Goal: Task Accomplishment & Management: Use online tool/utility

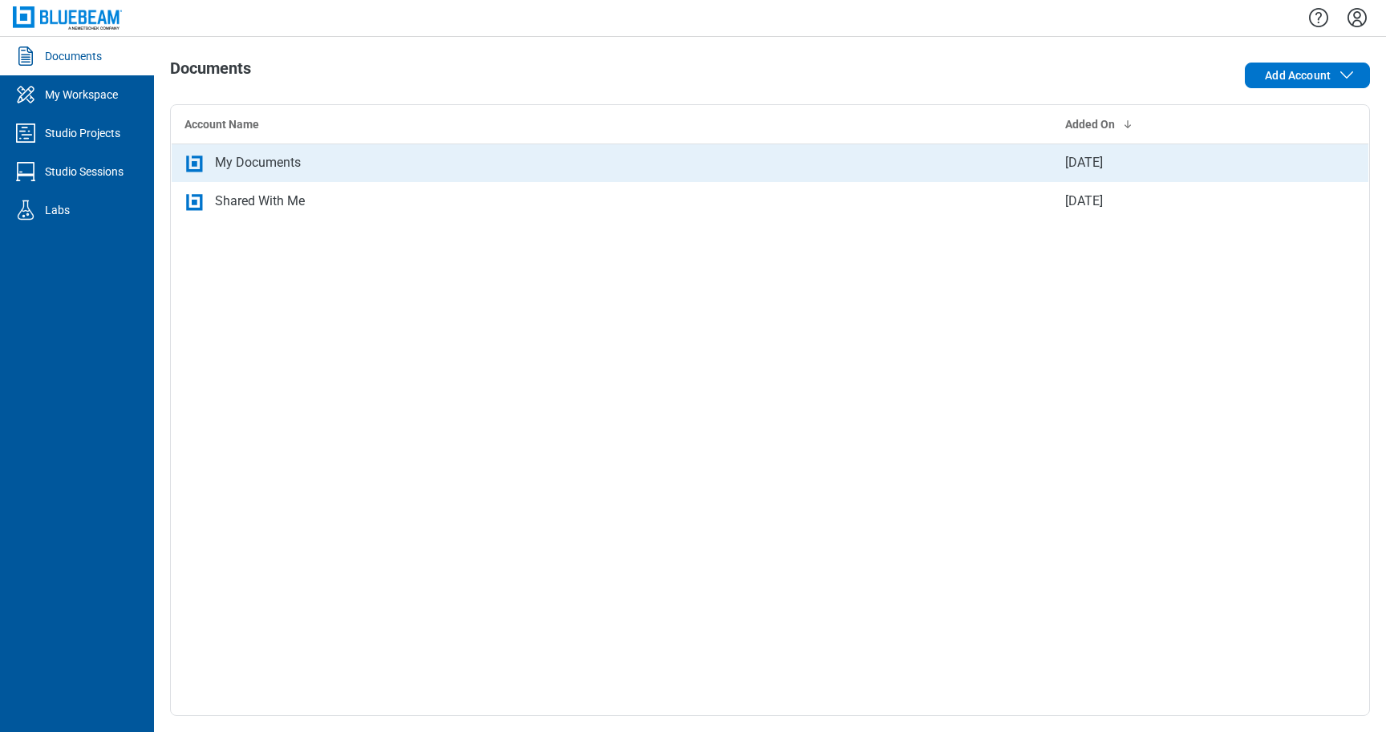
click at [285, 168] on div "My Documents" at bounding box center [258, 162] width 86 height 19
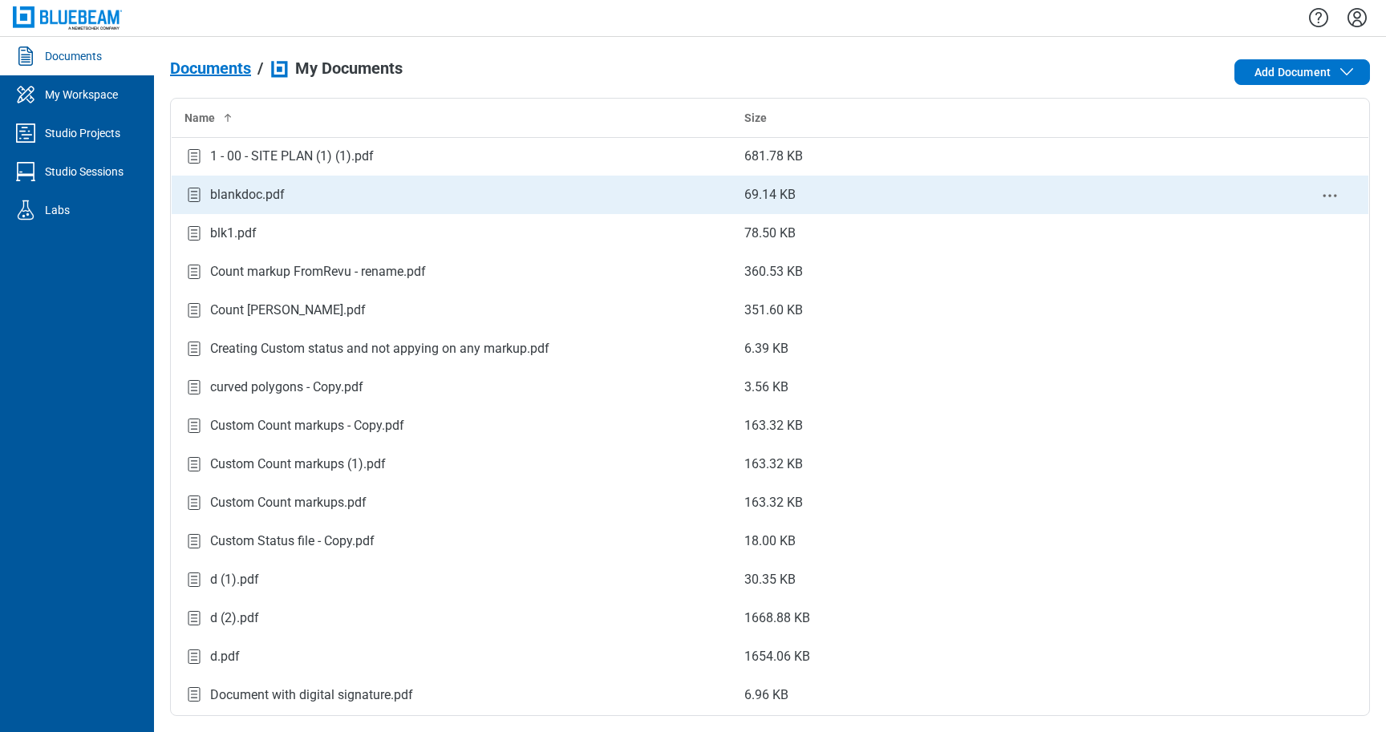
click at [261, 191] on div "blankdoc.pdf" at bounding box center [247, 194] width 75 height 19
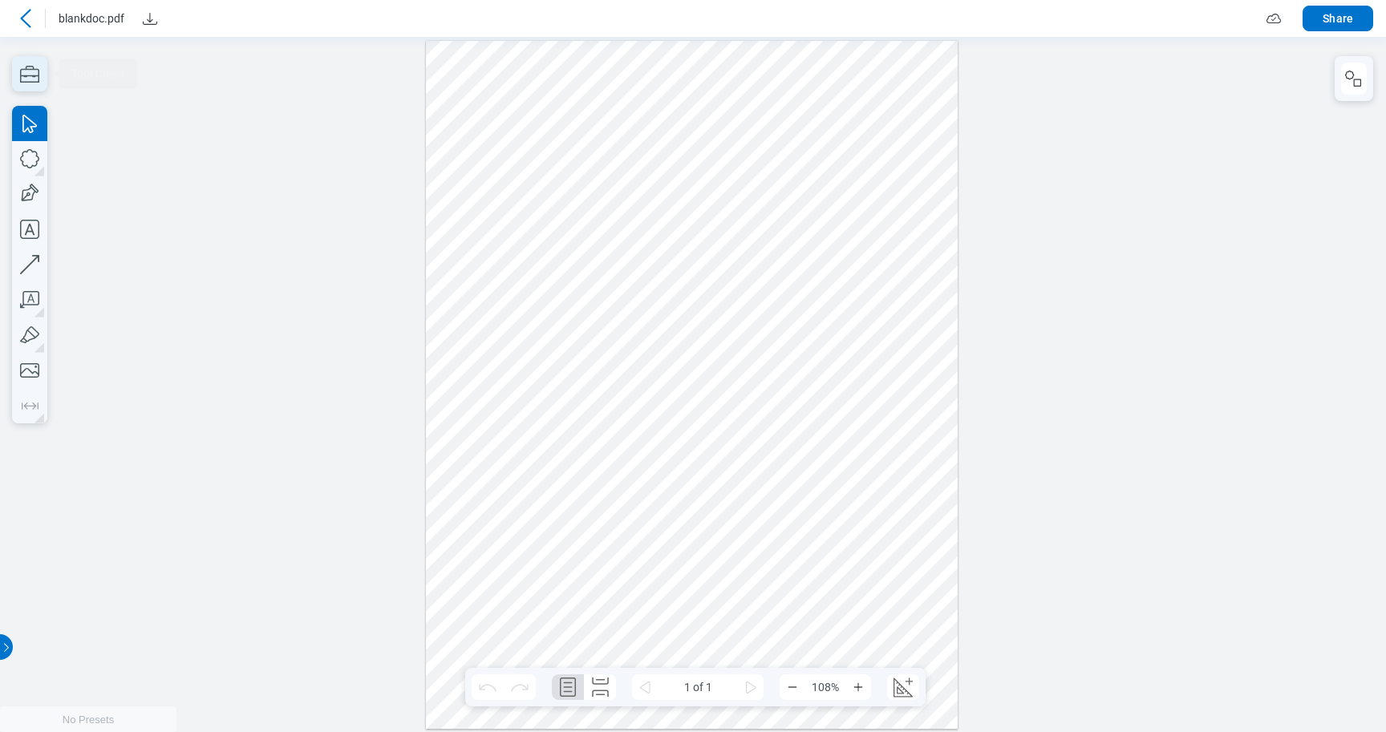
click at [24, 72] on icon "button" at bounding box center [29, 73] width 35 height 35
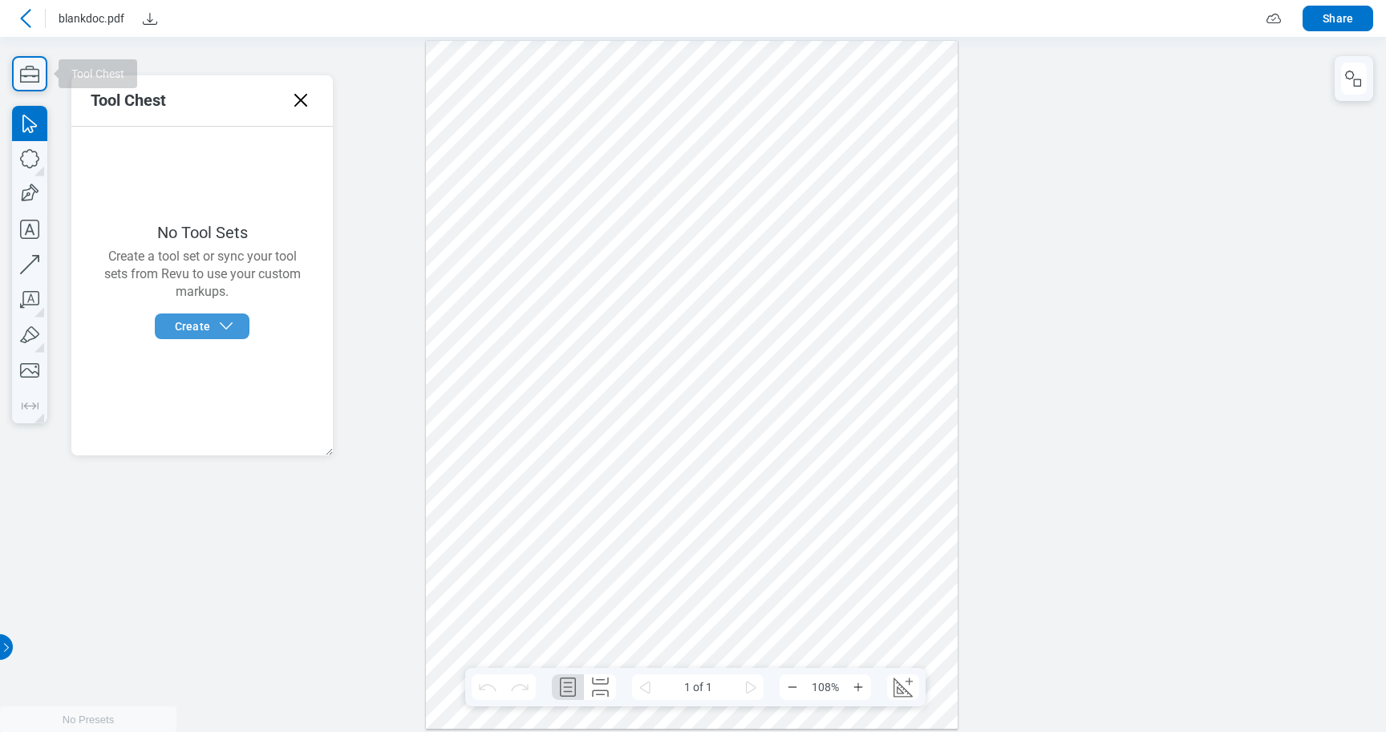
click at [205, 334] on span "Create" at bounding box center [192, 326] width 35 height 16
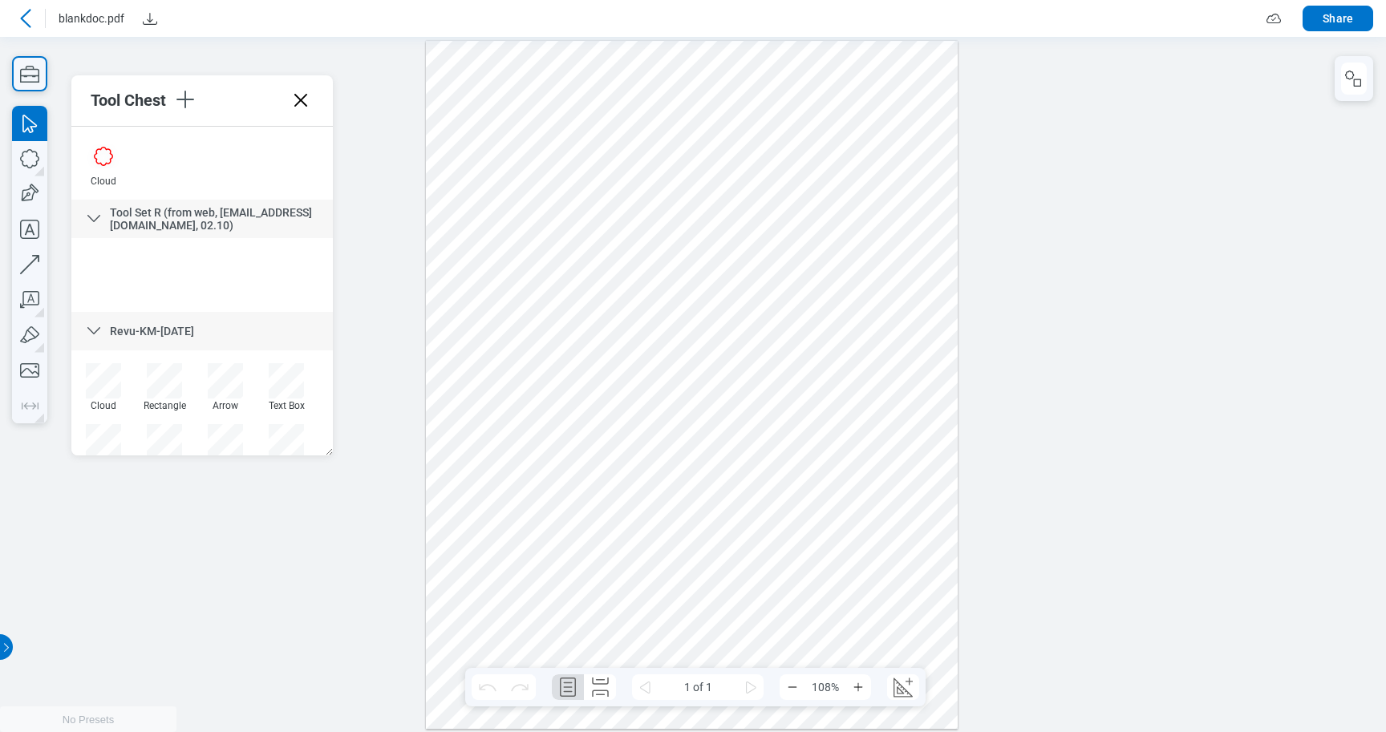
scroll to position [2512, 0]
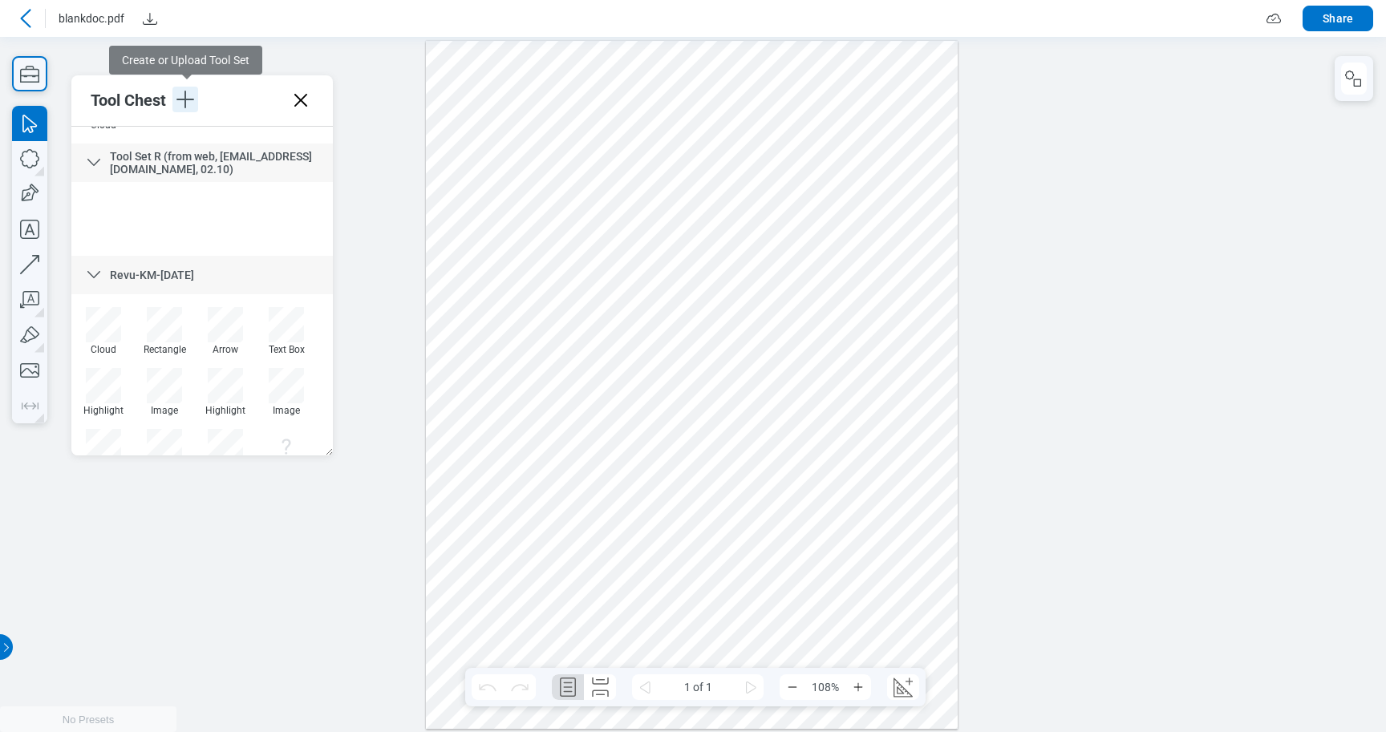
click at [189, 107] on icon "button" at bounding box center [185, 100] width 26 height 26
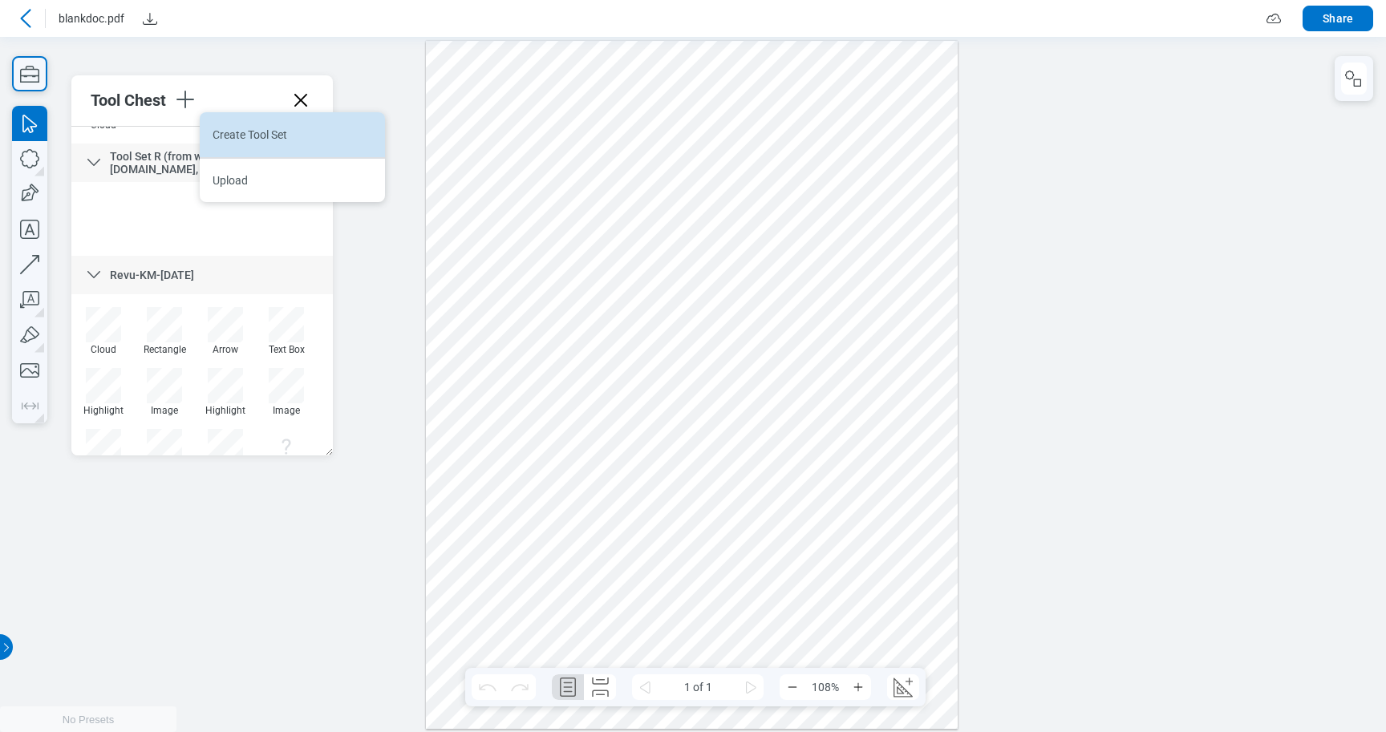
click at [242, 139] on li "Create Tool Set" at bounding box center [292, 134] width 185 height 45
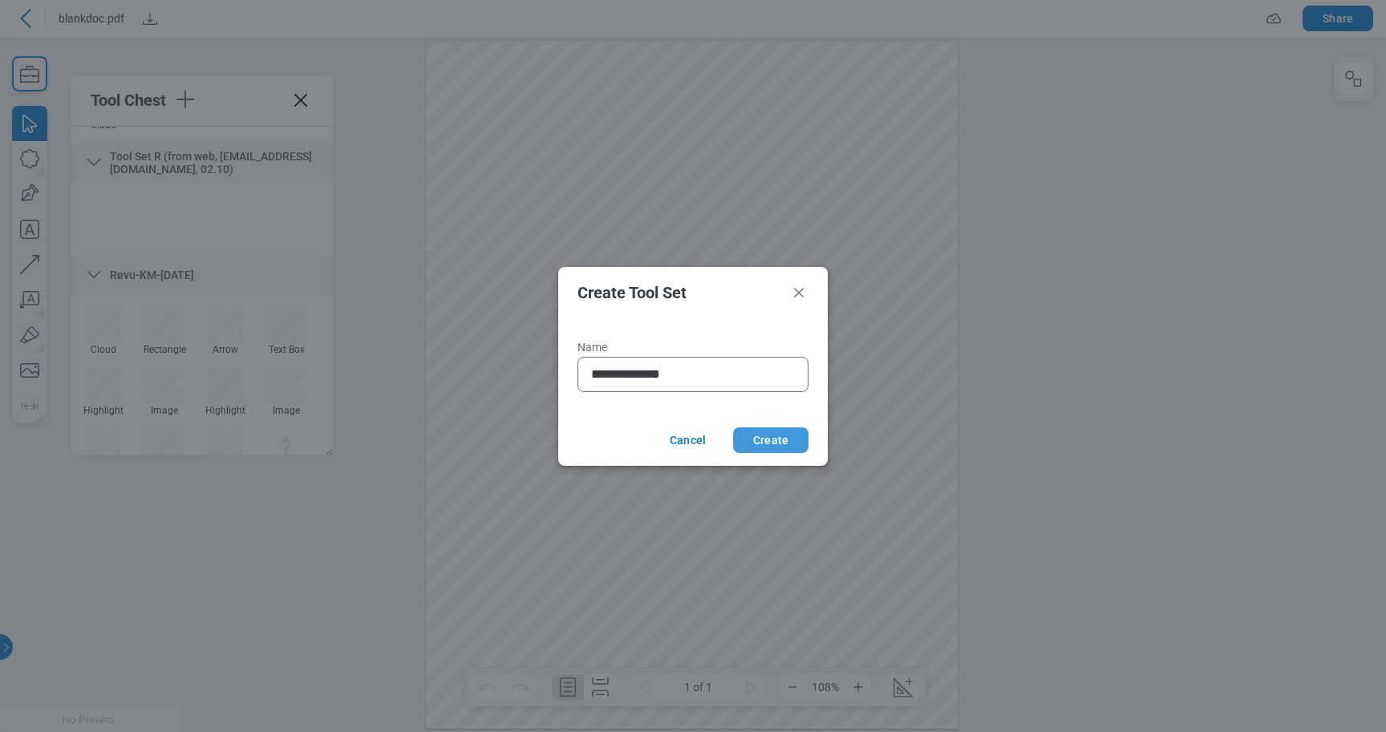
type input "**********"
click at [757, 446] on button "Create" at bounding box center [770, 441] width 75 height 26
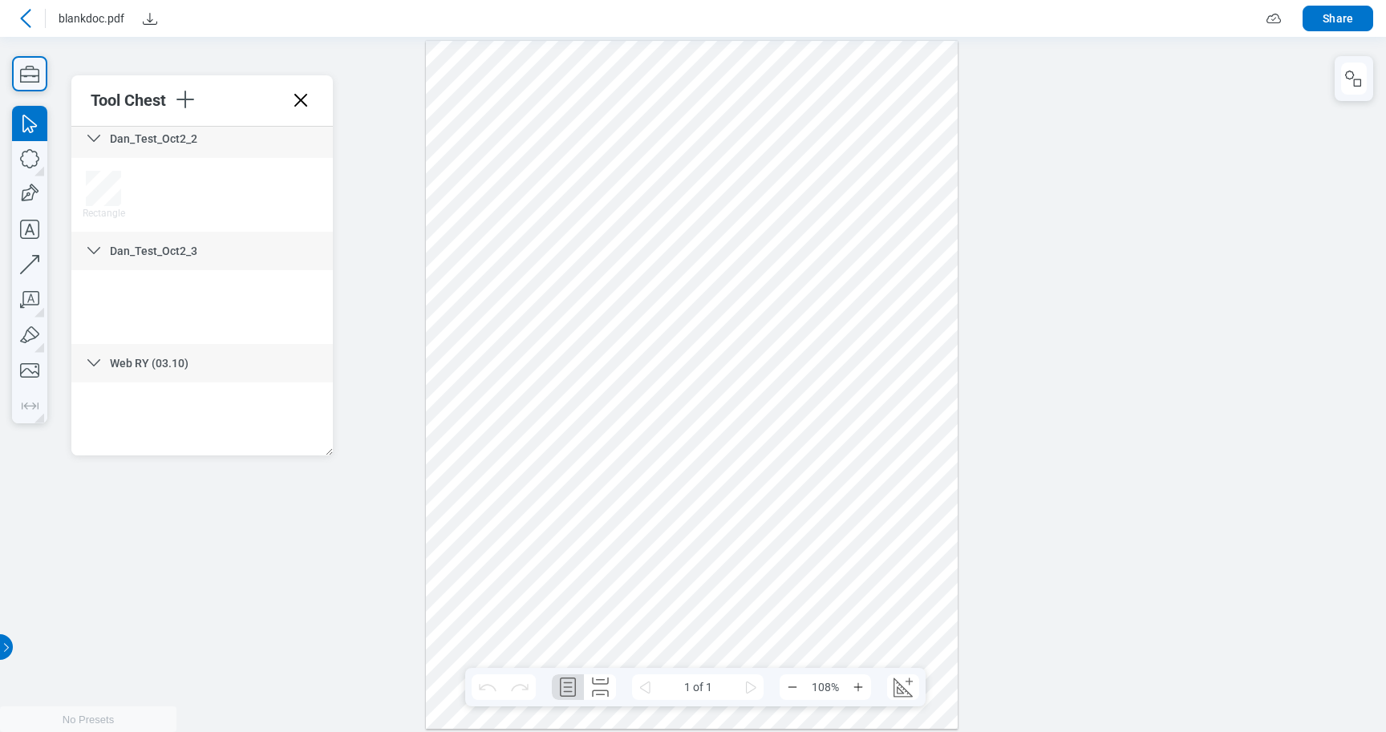
scroll to position [3801, 0]
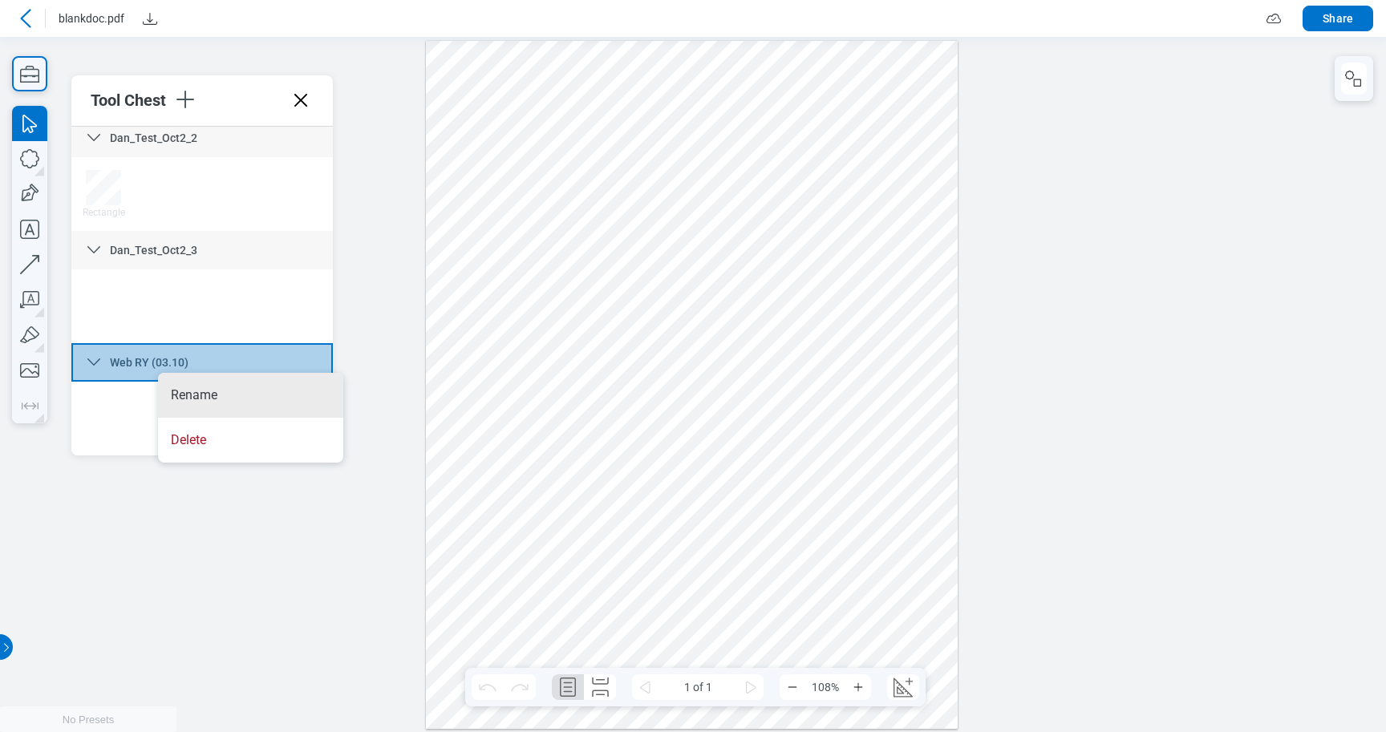
click at [547, 204] on div at bounding box center [692, 384] width 532 height 688
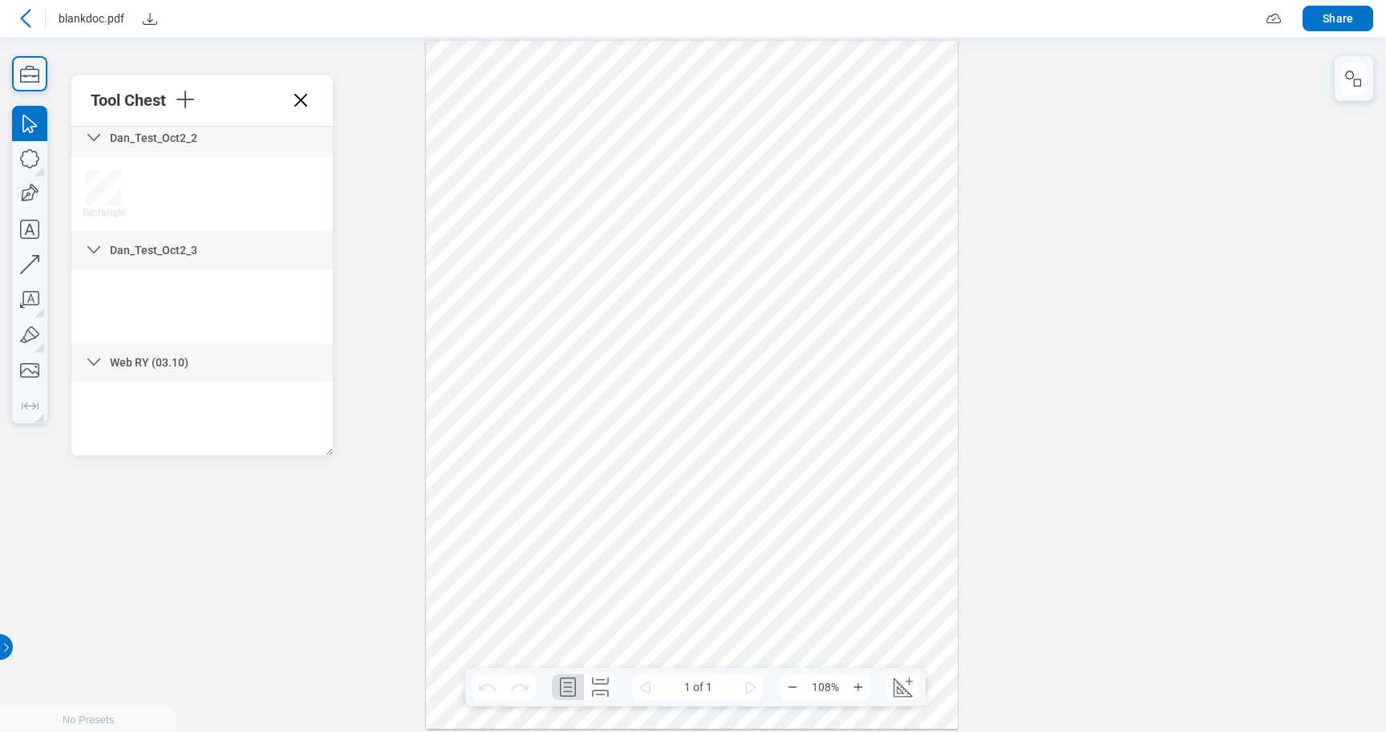
click at [611, 193] on div at bounding box center [692, 384] width 532 height 688
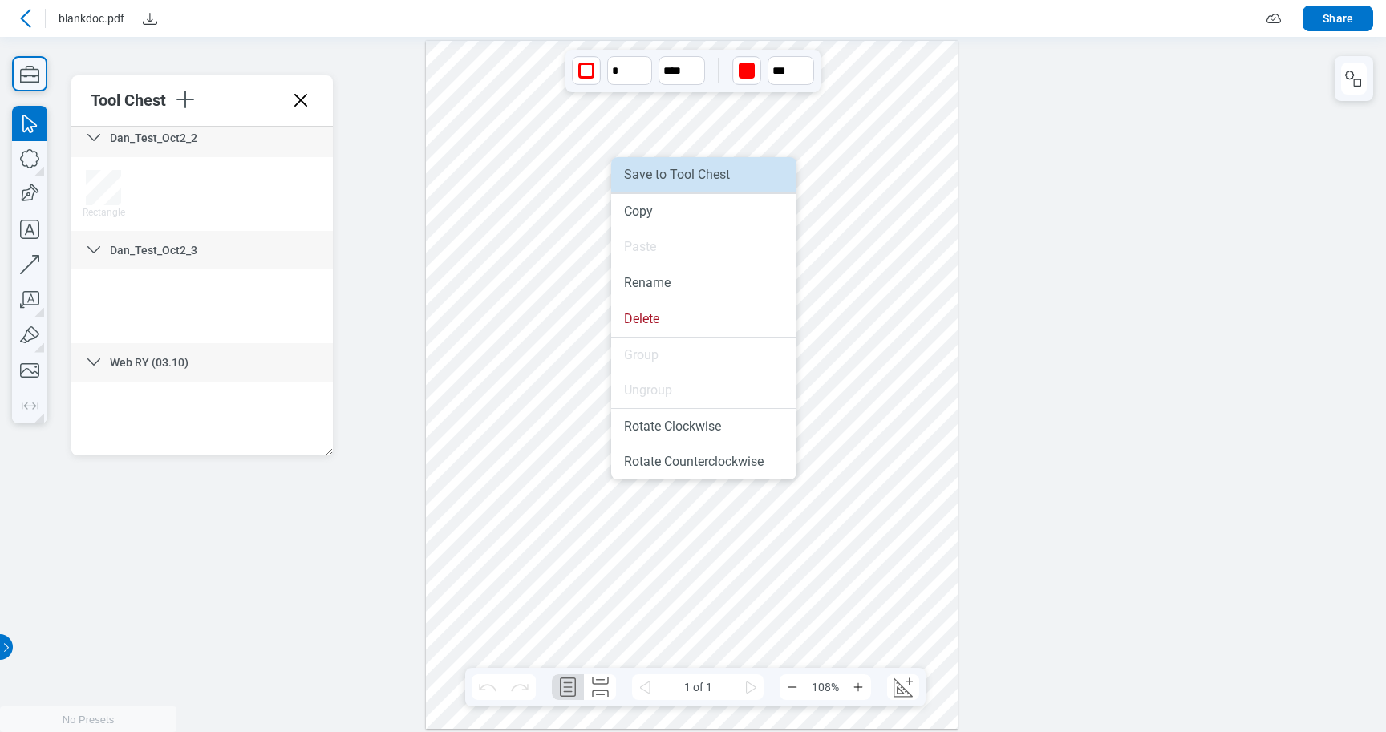
click at [664, 171] on li "Save to Tool Chest" at bounding box center [703, 174] width 185 height 35
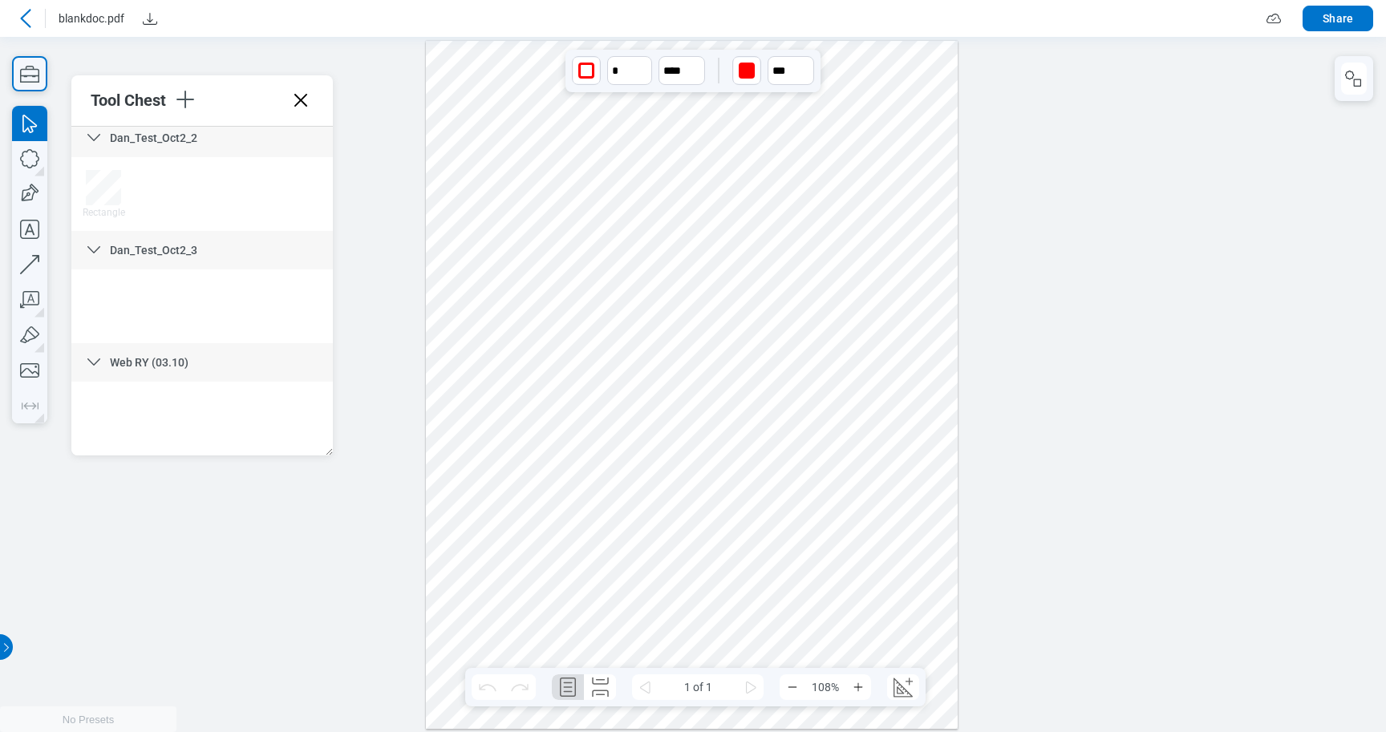
drag, startPoint x: 664, startPoint y: 207, endPoint x: 633, endPoint y: 176, distance: 43.7
click at [633, 176] on div at bounding box center [692, 384] width 532 height 688
drag, startPoint x: 633, startPoint y: 176, endPoint x: 610, endPoint y: 170, distance: 23.4
click at [610, 170] on div at bounding box center [692, 384] width 532 height 688
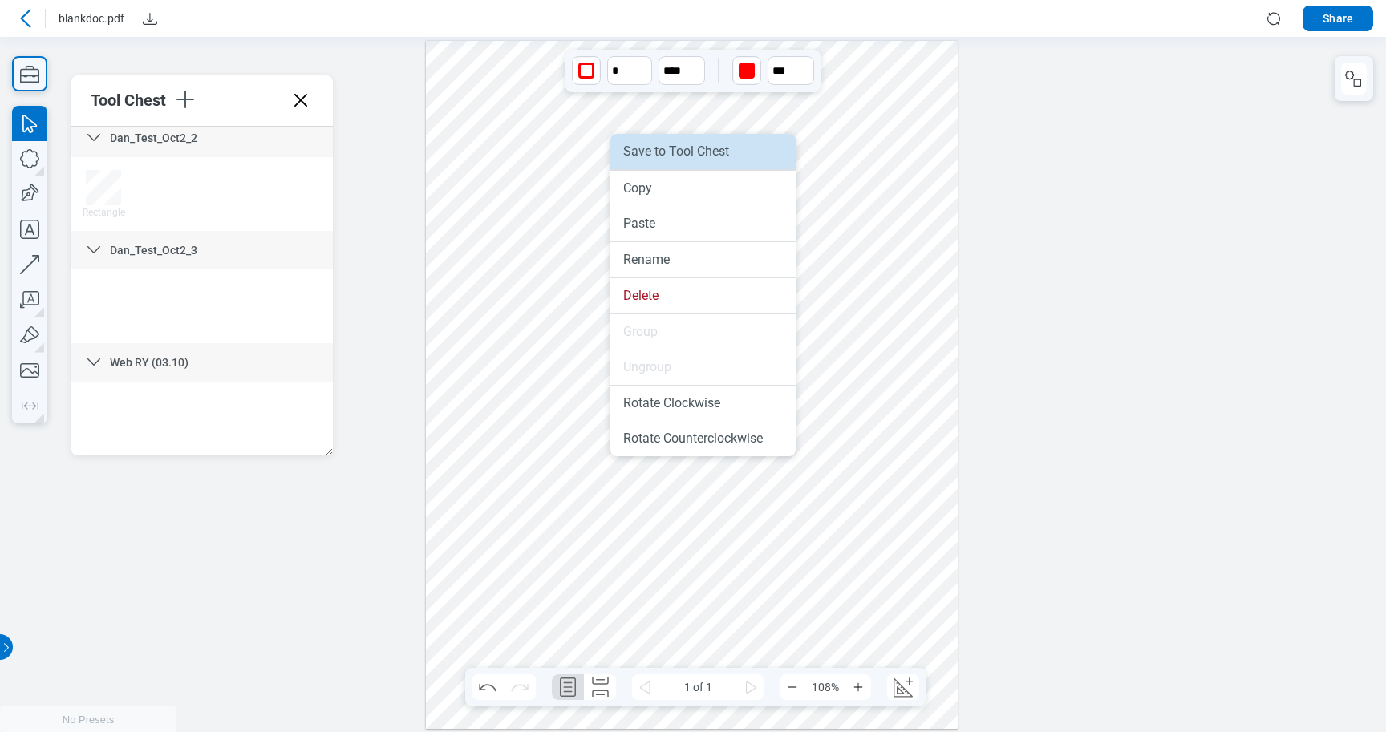
click at [660, 156] on li "Save to Tool Chest" at bounding box center [702, 151] width 185 height 35
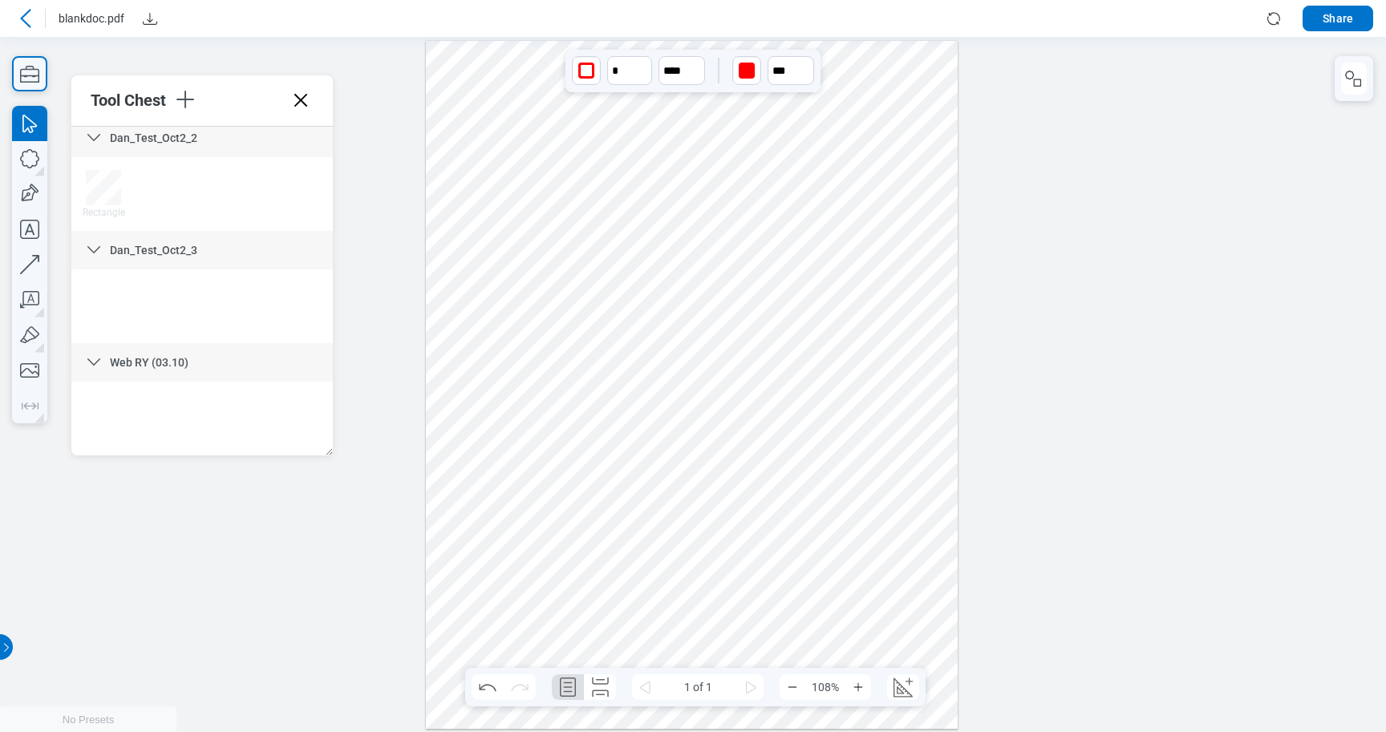
scroll to position [3862, 0]
click at [267, 440] on div at bounding box center [202, 419] width 262 height 74
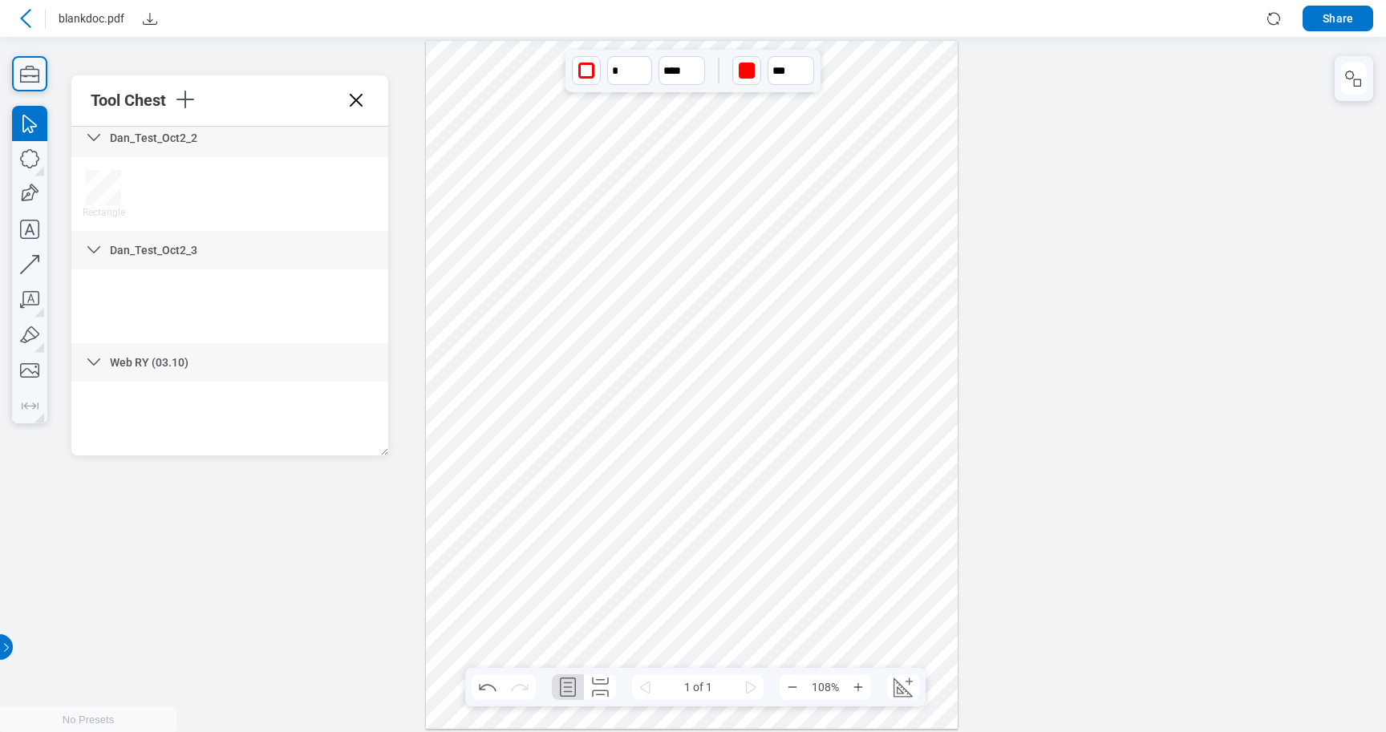
drag, startPoint x: 326, startPoint y: 454, endPoint x: 381, endPoint y: 481, distance: 61.7
click at [381, 456] on div "Tool Chest My Tools BETA Cloud Architect Review BETA Architect Contractor Revie…" at bounding box center [229, 265] width 317 height 380
drag, startPoint x: 583, startPoint y: 195, endPoint x: 249, endPoint y: 428, distance: 407.9
click at [249, 429] on div at bounding box center [229, 419] width 317 height 74
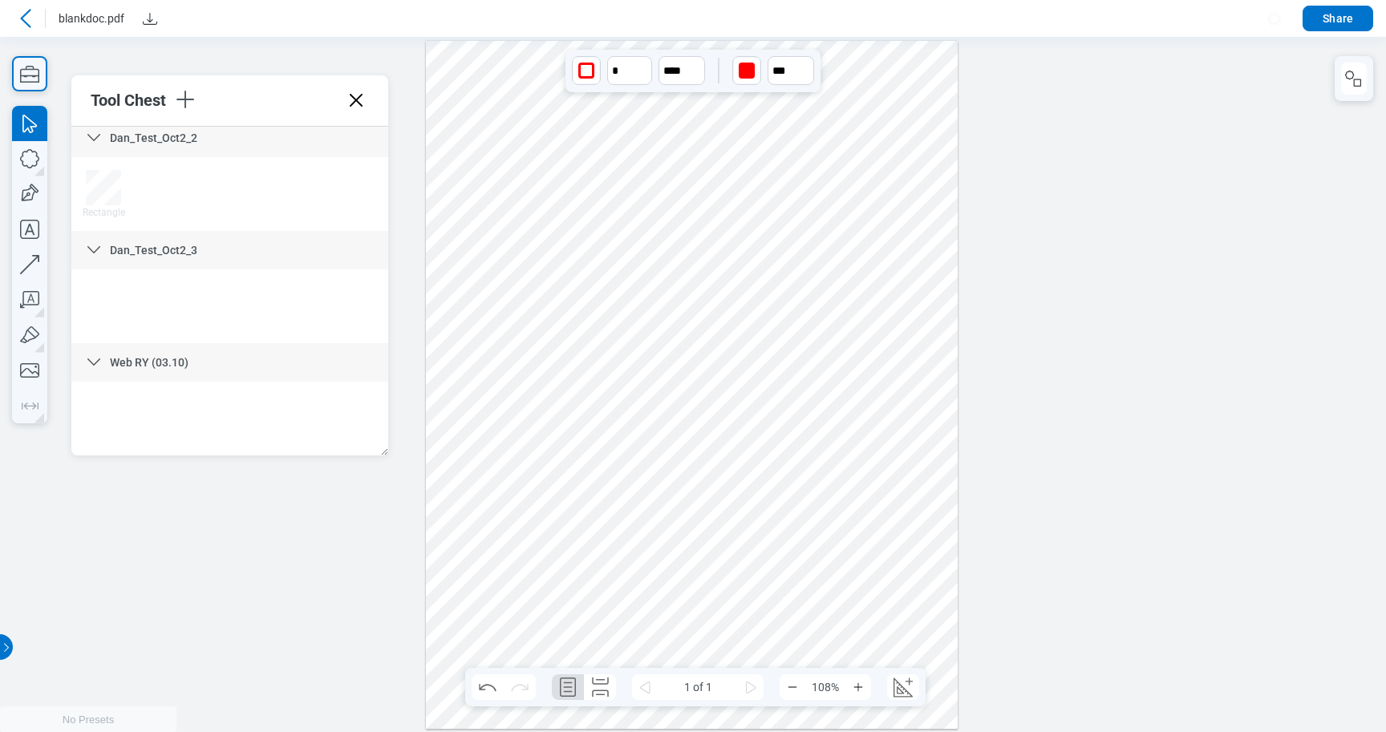
click at [497, 400] on div at bounding box center [692, 384] width 532 height 688
click at [548, 308] on div at bounding box center [692, 384] width 532 height 688
drag, startPoint x: 550, startPoint y: 311, endPoint x: 615, endPoint y: 186, distance: 141.4
click at [615, 186] on div at bounding box center [692, 384] width 532 height 688
click at [1276, 22] on icon at bounding box center [1273, 18] width 19 height 19
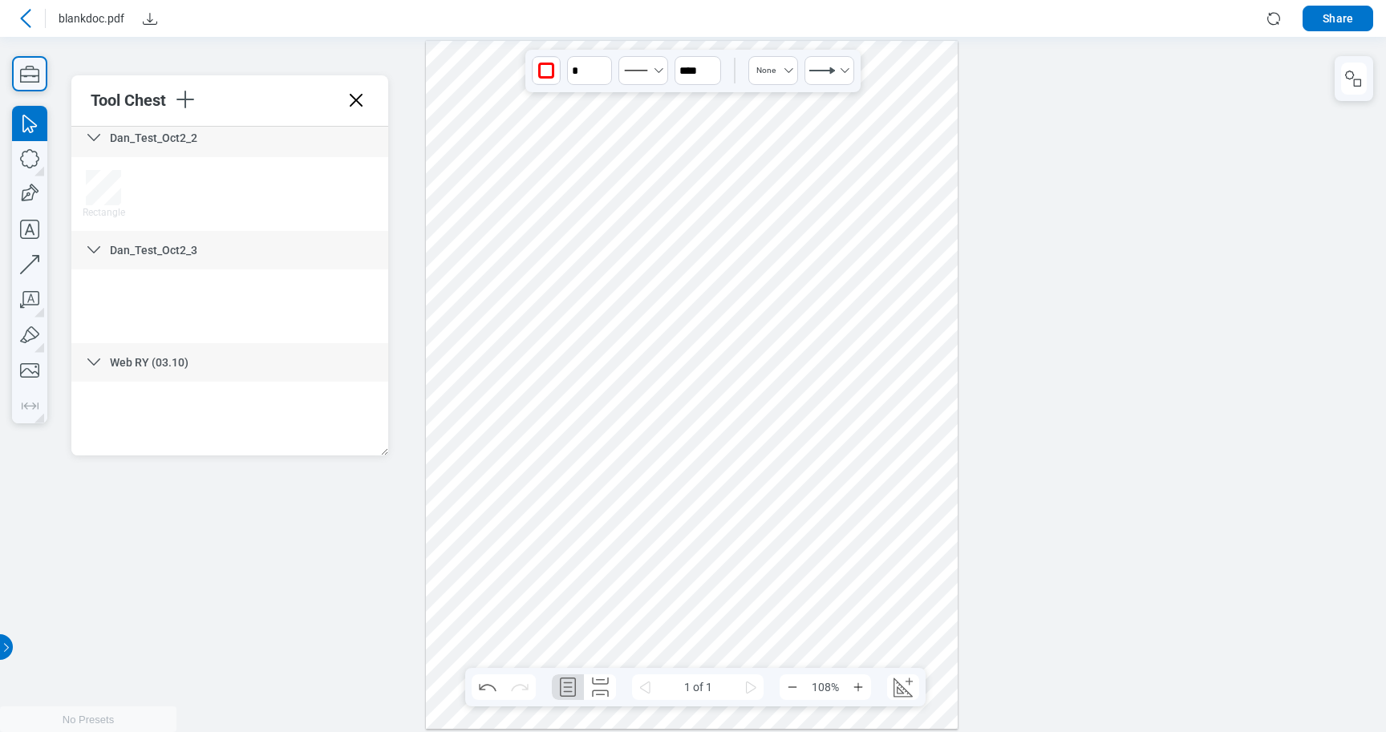
click at [1276, 27] on icon at bounding box center [1273, 18] width 19 height 19
click at [1276, 22] on icon at bounding box center [1273, 18] width 19 height 19
click at [188, 96] on icon "button" at bounding box center [185, 100] width 26 height 26
click at [243, 185] on li "Upload" at bounding box center [292, 179] width 185 height 45
click at [189, 107] on icon "button" at bounding box center [185, 100] width 26 height 26
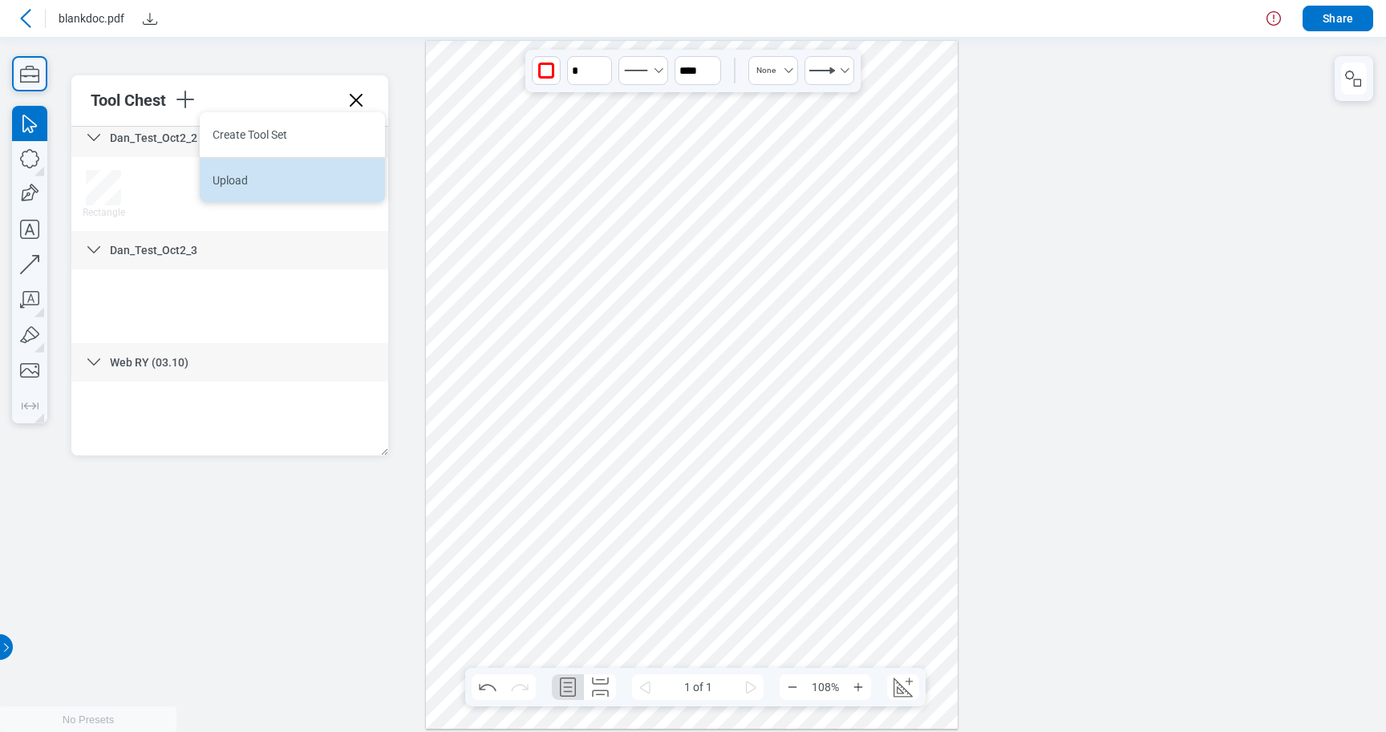
click at [246, 186] on li "Upload" at bounding box center [292, 179] width 185 height 45
click at [1272, 21] on icon at bounding box center [1273, 18] width 19 height 19
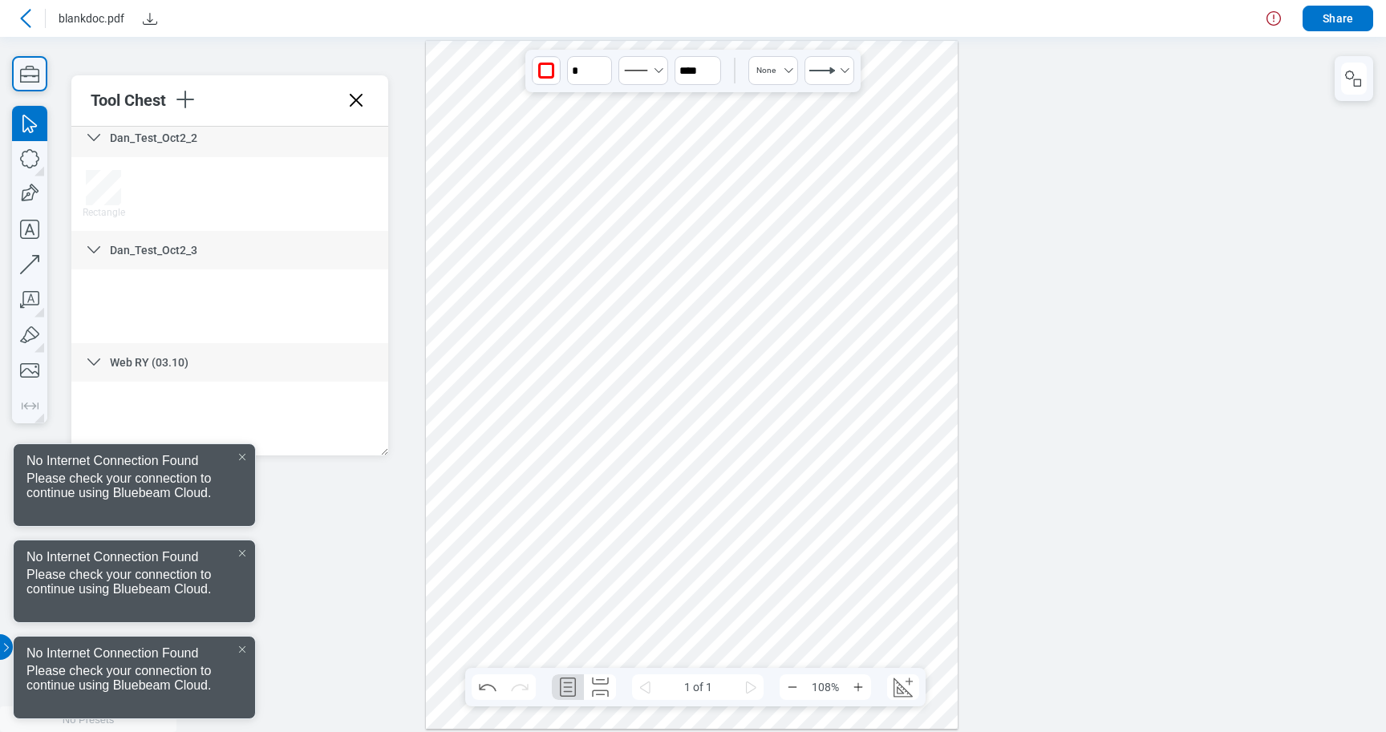
click at [1142, 165] on div at bounding box center [693, 384] width 1386 height 696
